Goal: Information Seeking & Learning: Check status

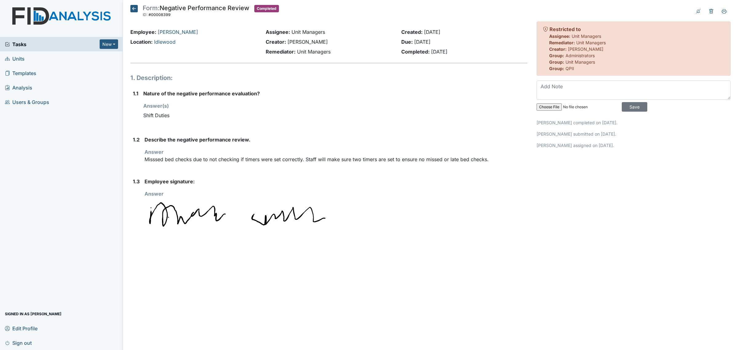
click at [140, 9] on h5 "Form: Negative Performance Review ID: #00008399 Completed Autosaving..." at bounding box center [204, 12] width 148 height 14
click at [137, 8] on icon at bounding box center [133, 8] width 7 height 7
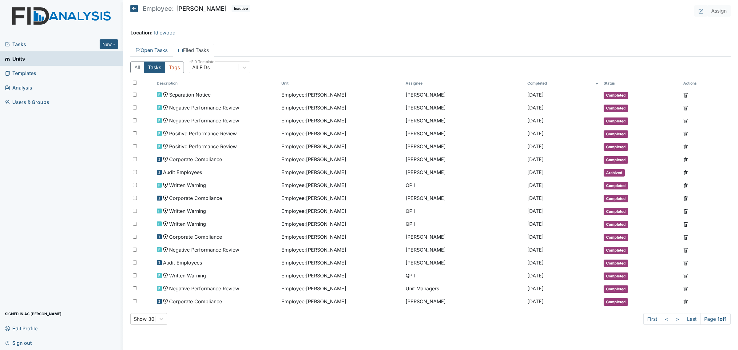
click at [29, 60] on link "Units" at bounding box center [61, 58] width 123 height 14
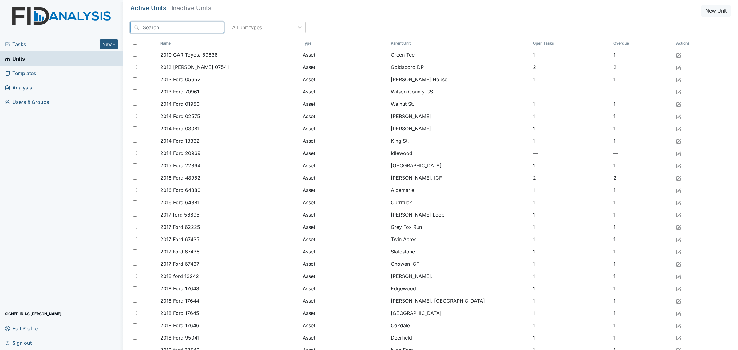
click at [169, 28] on input "search" at bounding box center [176, 28] width 93 height 12
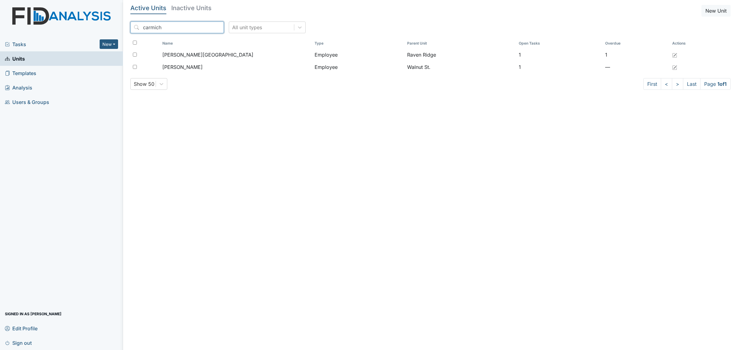
type input "carmich"
click at [184, 3] on main "Active Units Inactive Units New Unit carmich All unit types Name Type Parent Un…" at bounding box center [430, 175] width 615 height 350
click at [185, 6] on h5 "Inactive Units" at bounding box center [191, 8] width 40 height 6
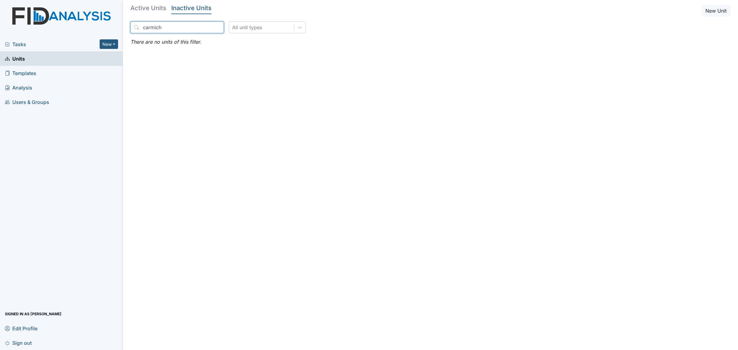
click at [173, 25] on input "carmich" at bounding box center [176, 28] width 93 height 12
drag, startPoint x: 170, startPoint y: 27, endPoint x: 120, endPoint y: 23, distance: 49.6
click at [120, 23] on div "Tasks New Form Inspection Document Bundle Units Templates Analysis Users & Grou…" at bounding box center [369, 175] width 738 height 350
click at [31, 62] on link "Units" at bounding box center [61, 58] width 123 height 14
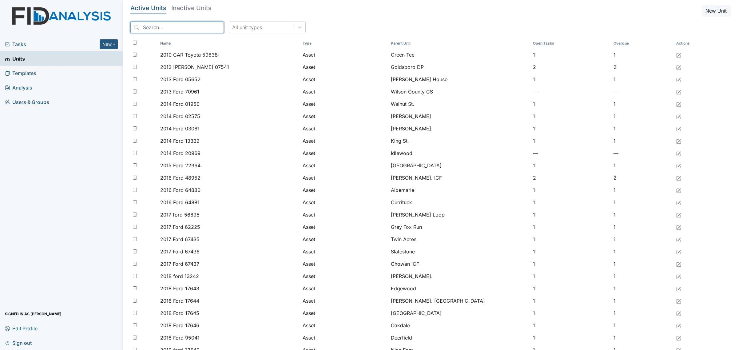
click at [160, 32] on input "search" at bounding box center [176, 28] width 93 height 12
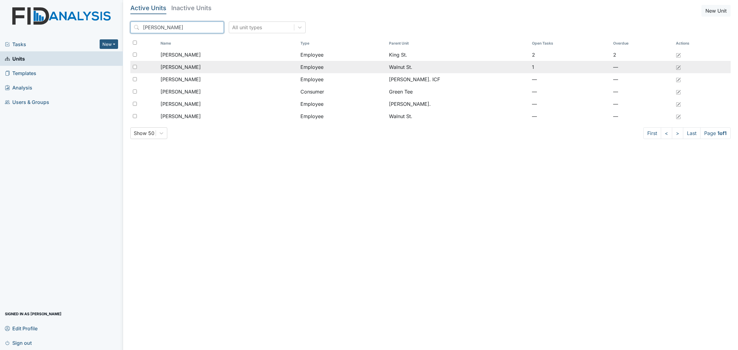
type input "erica"
click at [201, 67] on span "[PERSON_NAME]" at bounding box center [180, 66] width 40 height 7
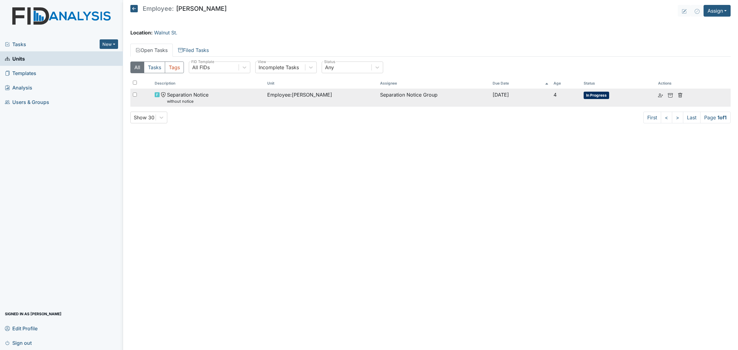
click at [253, 95] on div "Separation Notice without notice" at bounding box center [209, 97] width 108 height 13
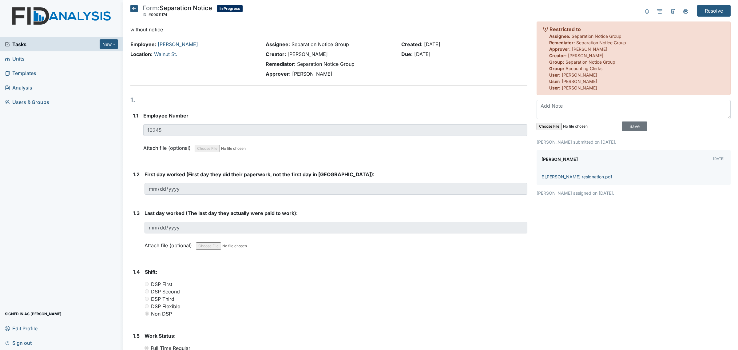
drag, startPoint x: 547, startPoint y: 32, endPoint x: 622, endPoint y: 51, distance: 76.4
click at [622, 51] on div "Restricted to Assignee: Separation Notice Group Remediator: Separation Notice G…" at bounding box center [633, 58] width 194 height 73
click at [619, 48] on div "Approver: Catherine Price" at bounding box center [636, 49] width 175 height 6
drag, startPoint x: 578, startPoint y: 38, endPoint x: 634, endPoint y: 47, distance: 56.4
click at [634, 47] on div "Restricted to Assignee: Separation Notice Group Remediator: Separation Notice G…" at bounding box center [633, 58] width 194 height 73
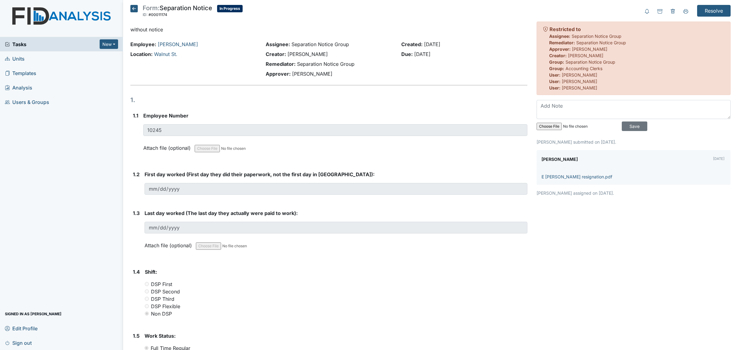
click at [134, 12] on h5 "Form: Separation Notice ID: #00011174 In Progress Autosaving..." at bounding box center [186, 12] width 112 height 14
click at [134, 8] on icon at bounding box center [133, 8] width 7 height 7
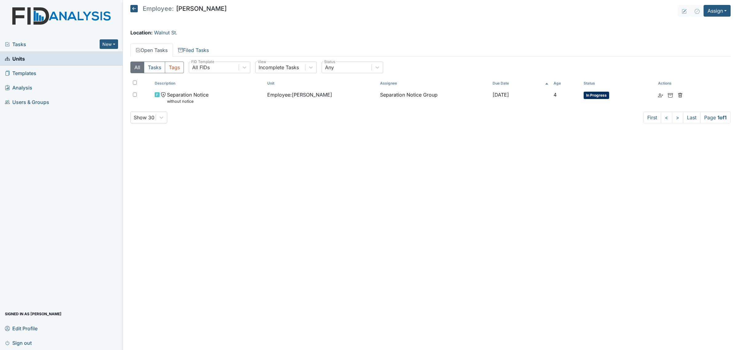
click at [138, 9] on h5 "Employee: Teerica Carmichael" at bounding box center [178, 8] width 96 height 7
click at [134, 8] on icon at bounding box center [133, 8] width 7 height 7
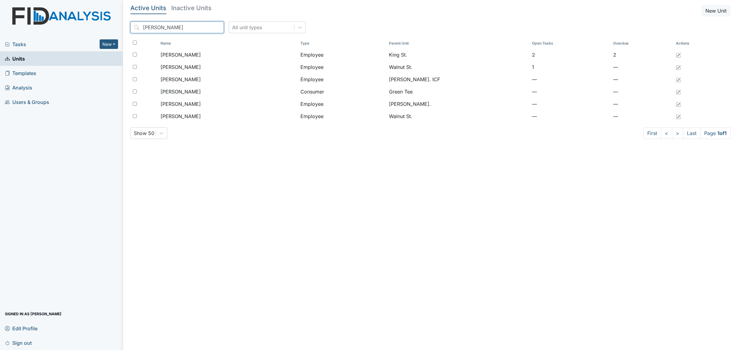
click at [187, 28] on input "erica" at bounding box center [176, 28] width 93 height 12
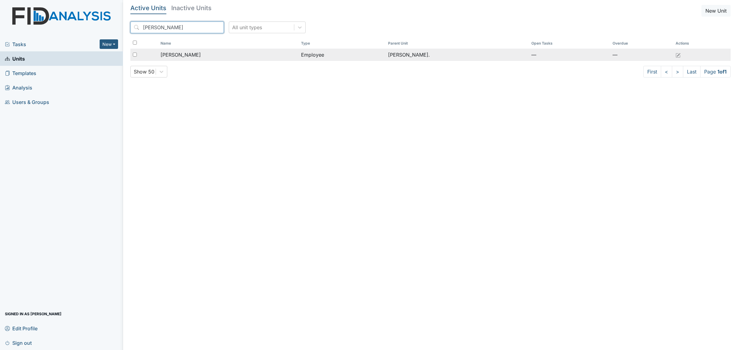
type input "[PERSON_NAME]"
click at [225, 51] on div "[PERSON_NAME]" at bounding box center [228, 54] width 136 height 7
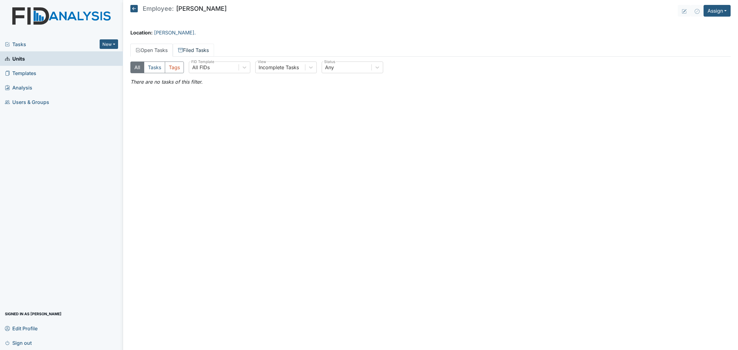
click at [193, 48] on link "Filed Tasks" at bounding box center [193, 50] width 41 height 13
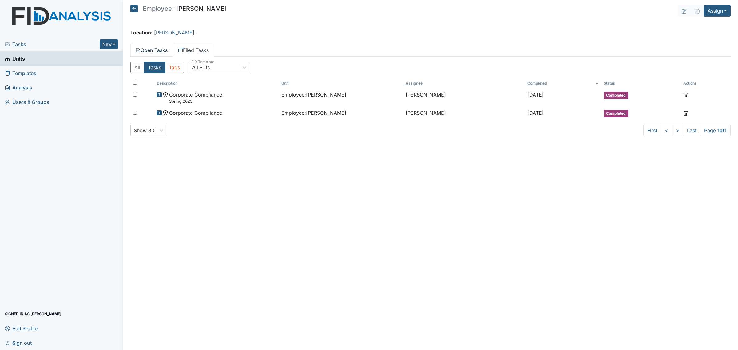
click at [145, 53] on link "Open Tasks" at bounding box center [151, 50] width 42 height 13
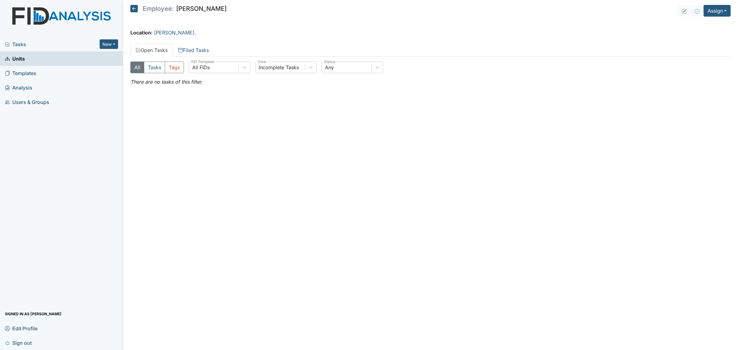
click at [131, 11] on icon at bounding box center [133, 8] width 7 height 7
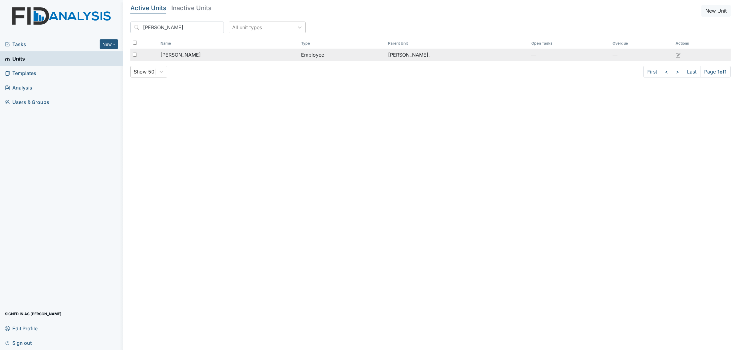
click at [203, 57] on div "[PERSON_NAME]" at bounding box center [228, 54] width 136 height 7
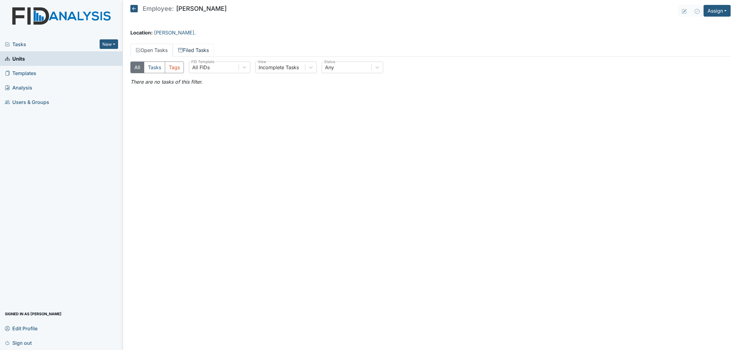
click at [204, 48] on link "Filed Tasks" at bounding box center [193, 50] width 41 height 13
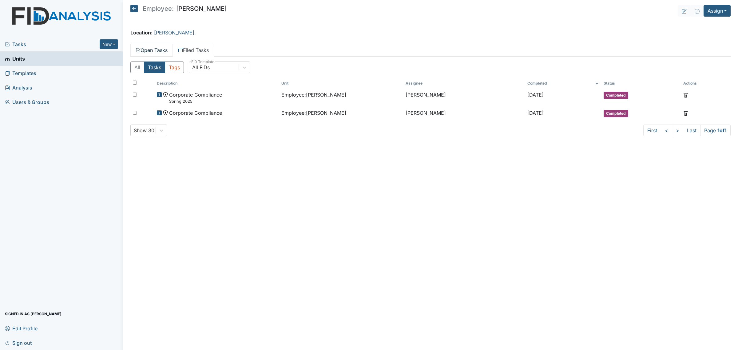
click at [147, 51] on link "Open Tasks" at bounding box center [151, 50] width 42 height 13
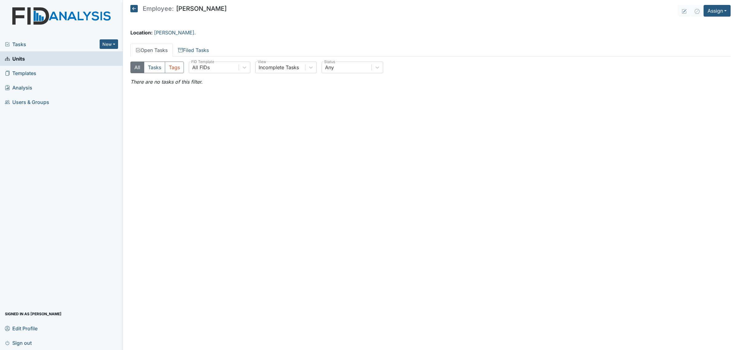
click at [136, 9] on icon at bounding box center [133, 8] width 7 height 7
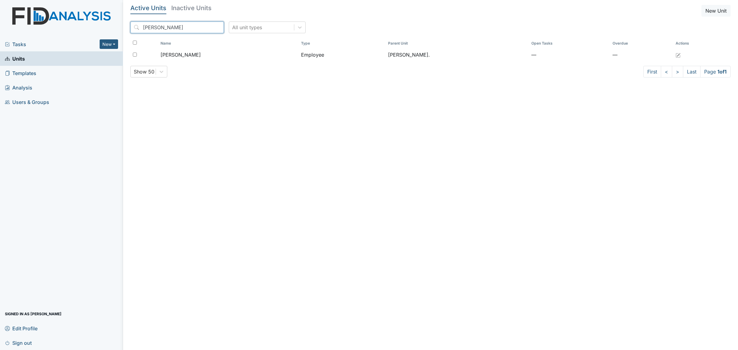
click at [168, 25] on input "wooten" at bounding box center [176, 28] width 93 height 12
type input "c"
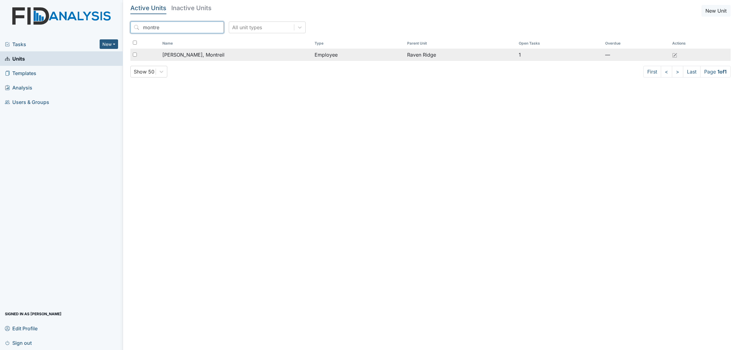
type input "montre"
click at [189, 53] on span "[PERSON_NAME], Montreil" at bounding box center [193, 54] width 62 height 7
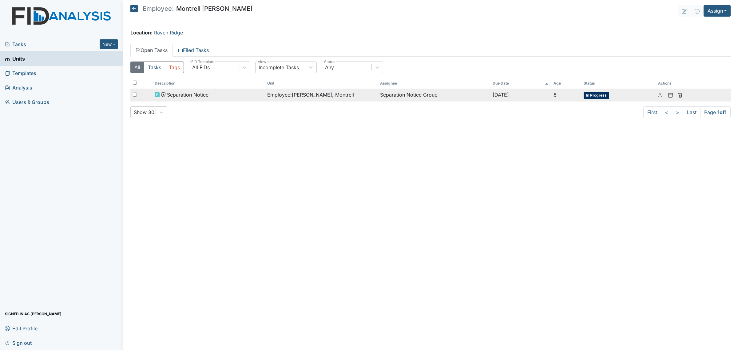
click at [308, 96] on span "Employee : [PERSON_NAME], Montreil" at bounding box center [310, 94] width 87 height 7
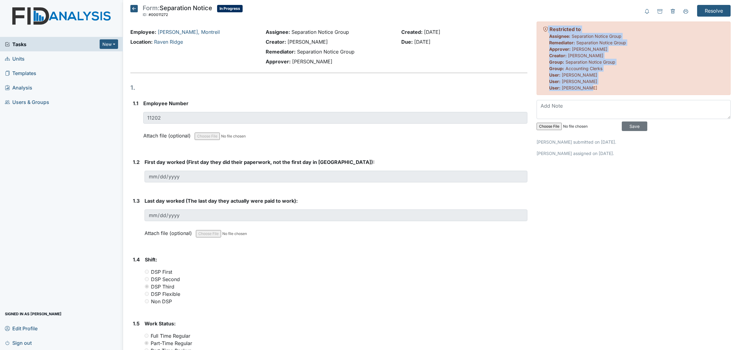
drag, startPoint x: 583, startPoint y: 87, endPoint x: 529, endPoint y: 17, distance: 88.5
click at [532, 17] on div "Resolve Archive Task × Are you sure you want to archive this task? It will appe…" at bounding box center [633, 349] width 203 height 689
click at [565, 36] on strong "Assignee:" at bounding box center [559, 36] width 21 height 5
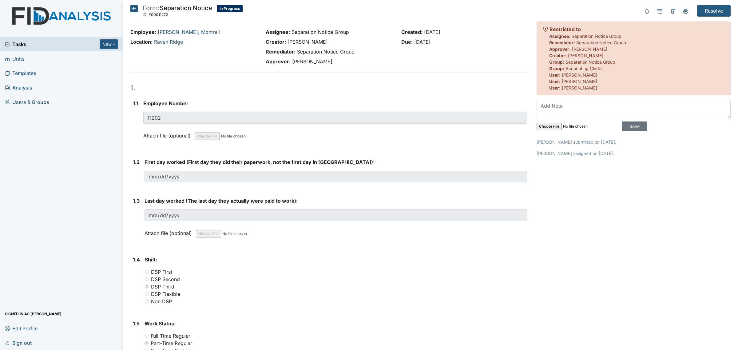
click at [553, 28] on strong "Restricted to" at bounding box center [564, 29] width 31 height 6
drag, startPoint x: 545, startPoint y: 38, endPoint x: 627, endPoint y: 38, distance: 82.1
click at [624, 36] on div "Assignee: Separation Notice Group" at bounding box center [636, 36] width 175 height 6
click at [597, 49] on span "[PERSON_NAME]" at bounding box center [589, 48] width 35 height 5
